Goal: Find specific page/section: Find specific page/section

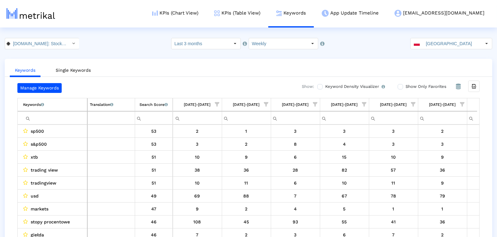
scroll to position [0, 235]
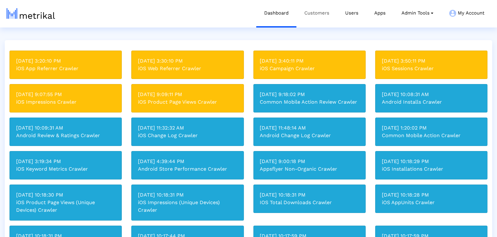
click at [322, 14] on link "Customers" at bounding box center [317, 13] width 41 height 26
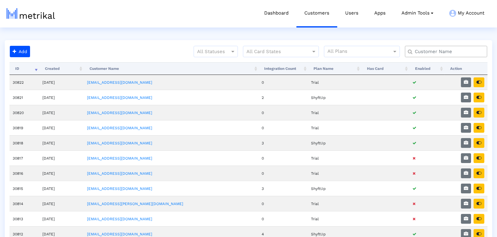
click at [428, 53] on input "text" at bounding box center [448, 51] width 74 height 7
type input "textnow"
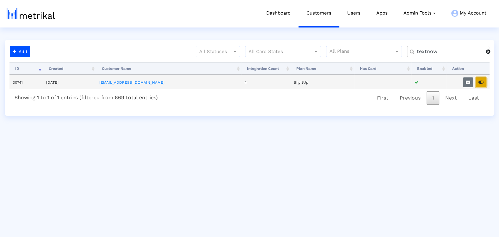
click at [483, 82] on icon "button" at bounding box center [481, 82] width 5 height 4
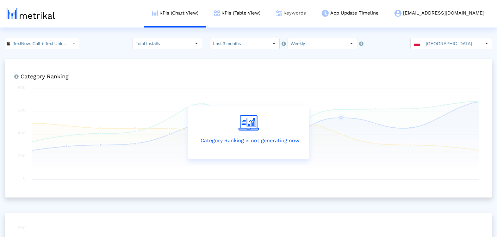
click at [314, 11] on link "Keywords" at bounding box center [291, 13] width 46 height 26
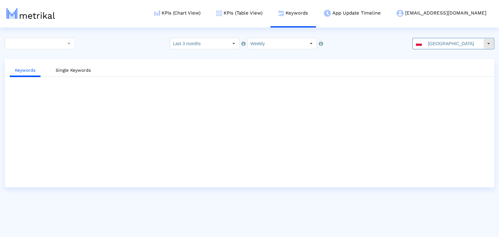
click at [442, 47] on input "Poland" at bounding box center [454, 43] width 58 height 11
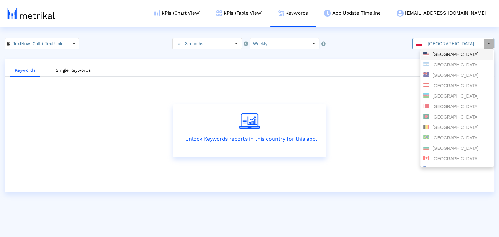
click at [442, 55] on div "United States" at bounding box center [457, 55] width 67 height 6
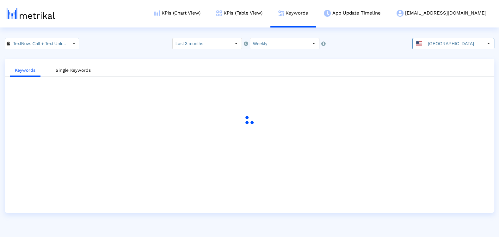
click at [16, 44] on input "TextNow: Call + Text Unlimited < 314716233 >" at bounding box center [38, 43] width 57 height 11
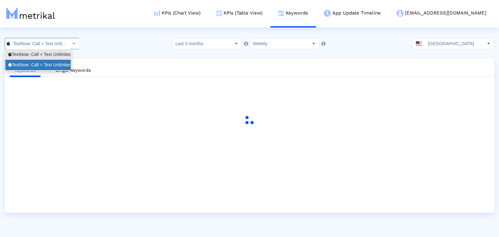
click at [18, 66] on div "TextNow: Call + Text Unlimited <com.enflick.android.TextNow>" at bounding box center [38, 65] width 60 height 6
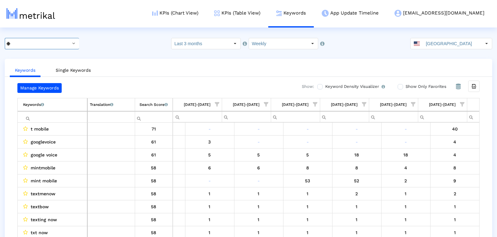
scroll to position [0, 333]
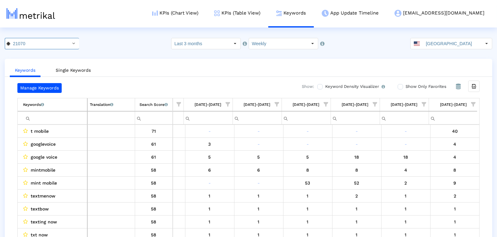
click at [42, 118] on input "Filter cell" at bounding box center [55, 118] width 64 height 10
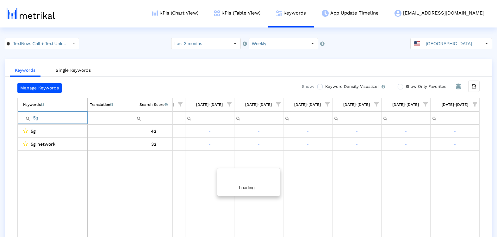
scroll to position [0, 331]
click at [56, 119] on input "5g" at bounding box center [55, 118] width 64 height 10
click at [43, 118] on input "naitonwide" at bounding box center [55, 118] width 64 height 10
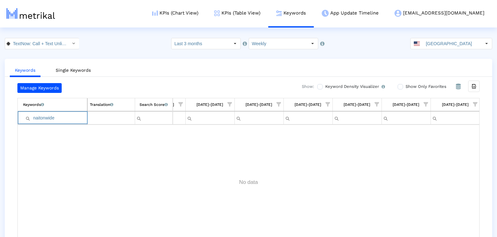
click at [43, 118] on input "naitonwide" at bounding box center [55, 118] width 64 height 10
click at [65, 119] on input "nationwide" at bounding box center [55, 118] width 64 height 10
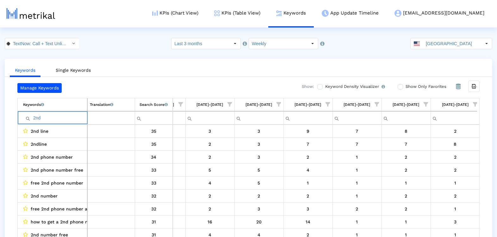
click at [38, 118] on input "2nd" at bounding box center [55, 118] width 64 height 10
click at [37, 116] on input "second" at bounding box center [55, 118] width 64 height 10
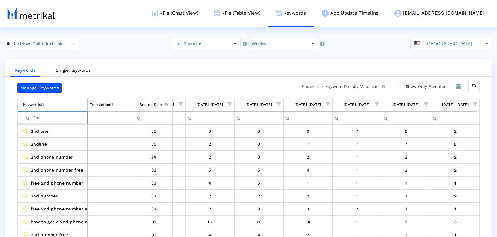
click at [66, 116] on input "2nd" at bounding box center [55, 118] width 64 height 10
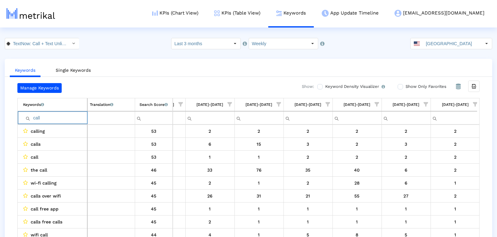
click at [34, 116] on input "call" at bounding box center [55, 118] width 64 height 10
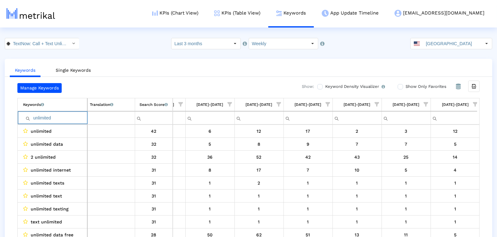
type input "unlimited"
